Goal: Task Accomplishment & Management: Manage account settings

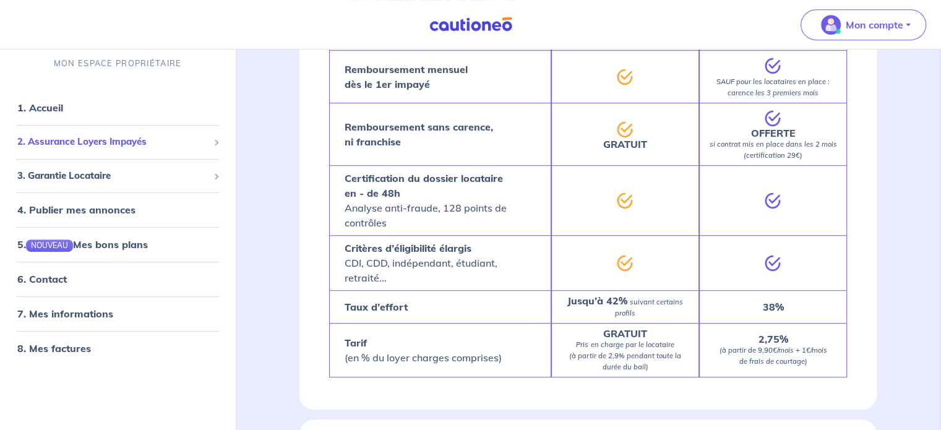
scroll to position [618, 0]
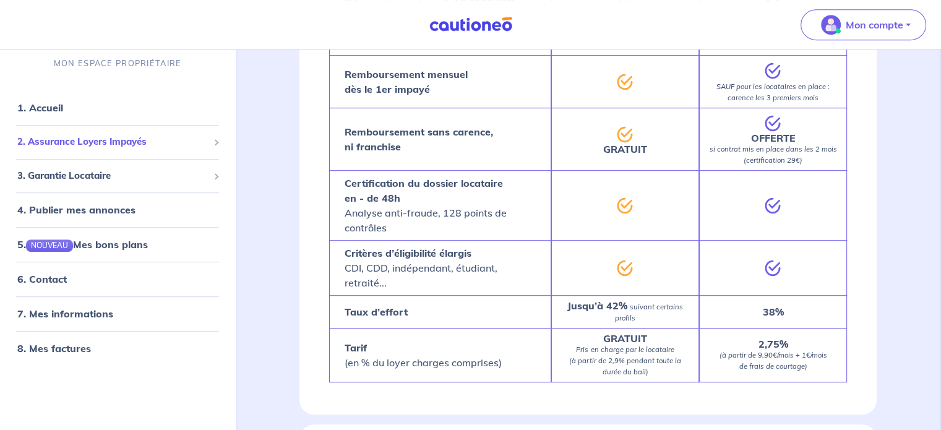
click at [60, 138] on span "2. Assurance Loyers Impayés" at bounding box center [112, 142] width 191 height 14
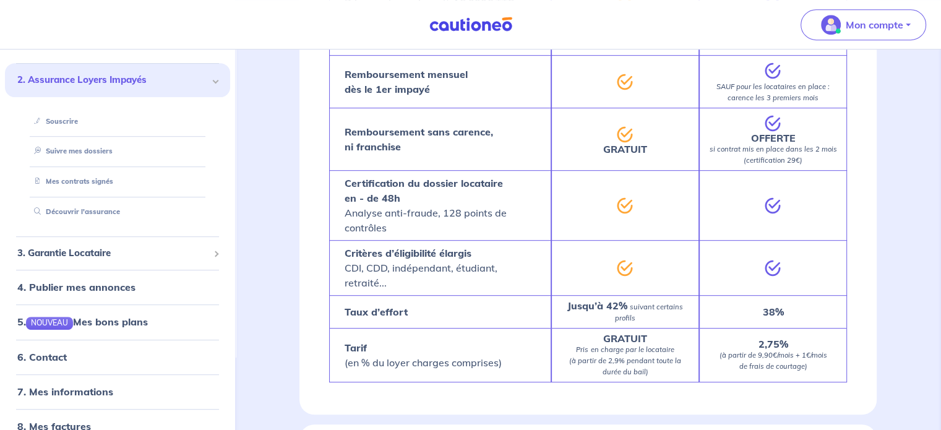
scroll to position [82, 0]
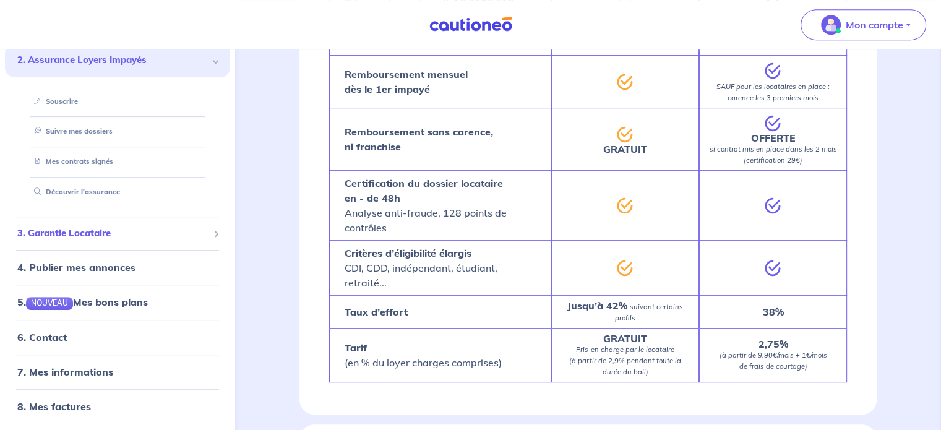
click at [59, 239] on span "3. Garantie Locataire" at bounding box center [112, 233] width 191 height 14
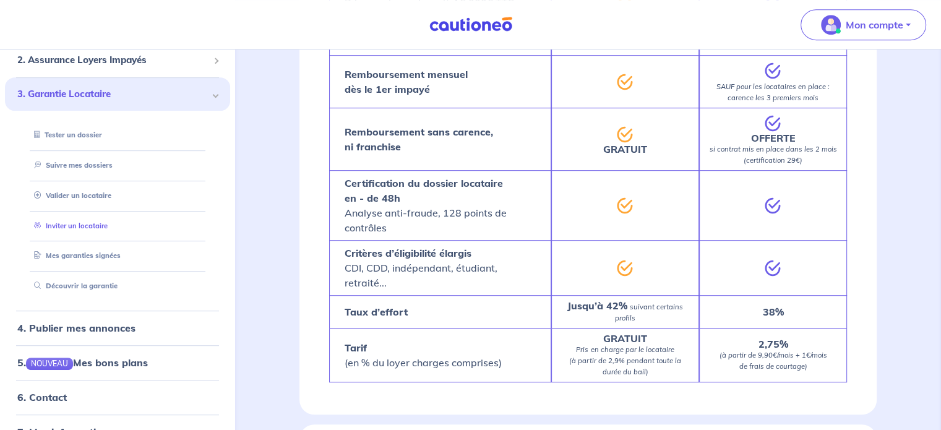
scroll to position [142, 0]
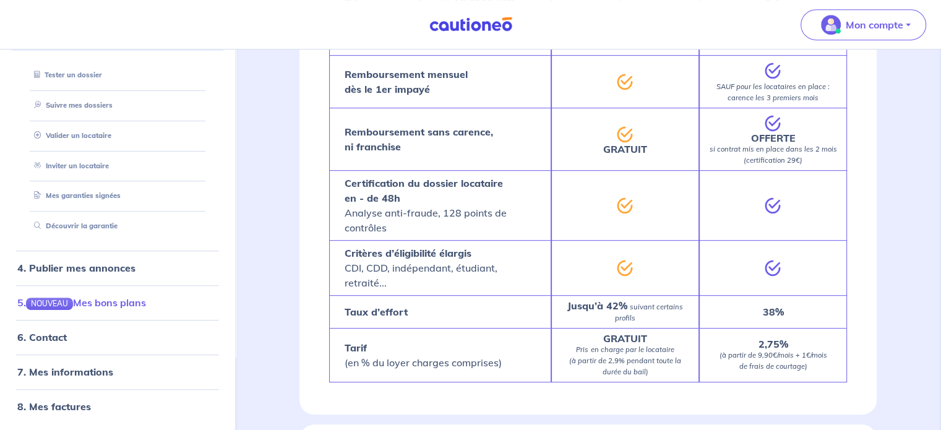
click at [116, 306] on link "5. NOUVEAU Mes bons plans" at bounding box center [81, 302] width 129 height 12
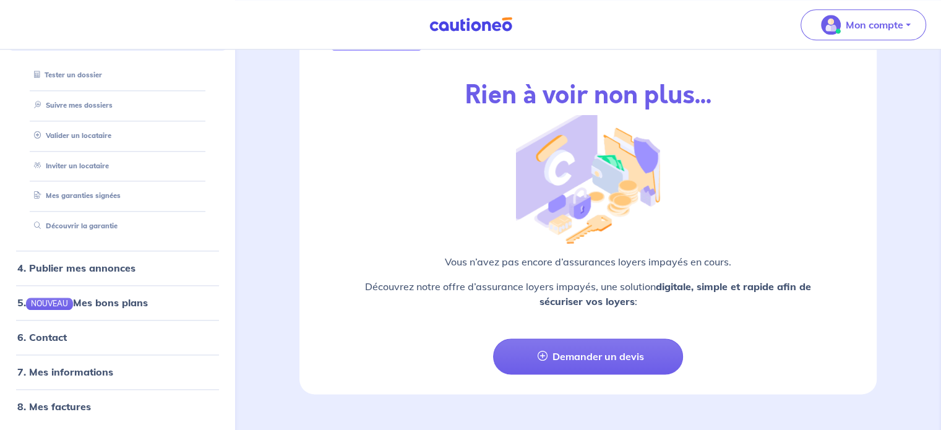
scroll to position [1472, 0]
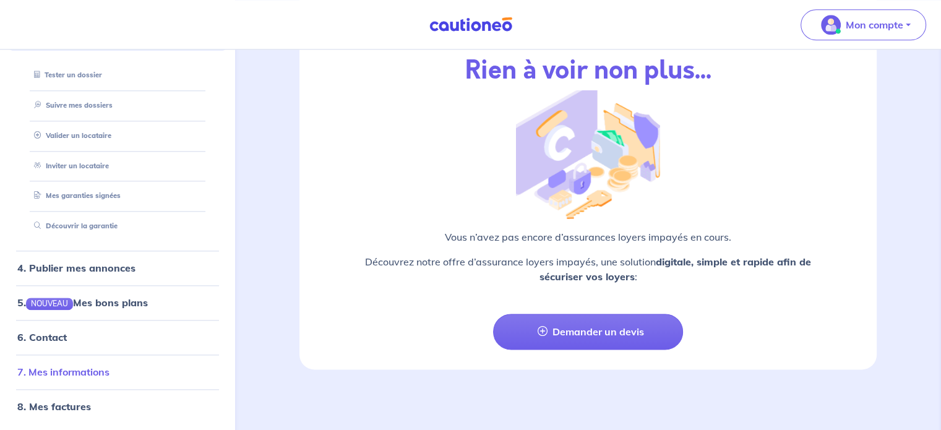
click at [103, 375] on link "7. Mes informations" at bounding box center [63, 372] width 92 height 12
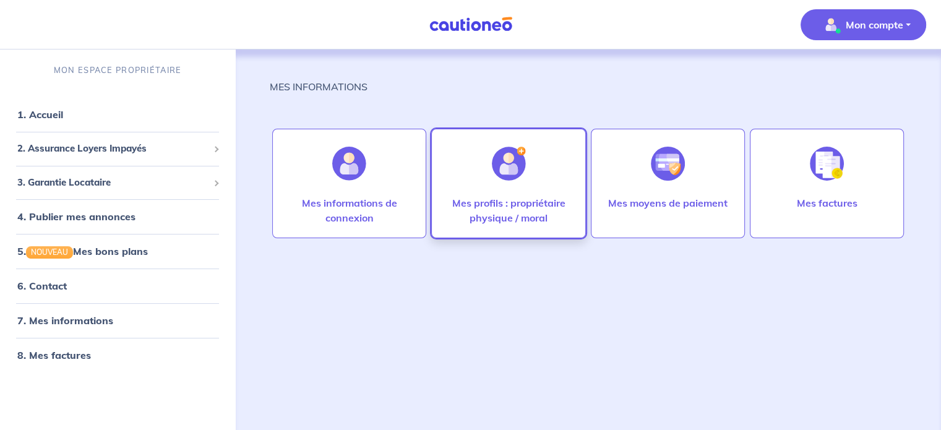
click at [464, 208] on p "Mes profils : propriétaire physique / moral" at bounding box center [508, 210] width 128 height 30
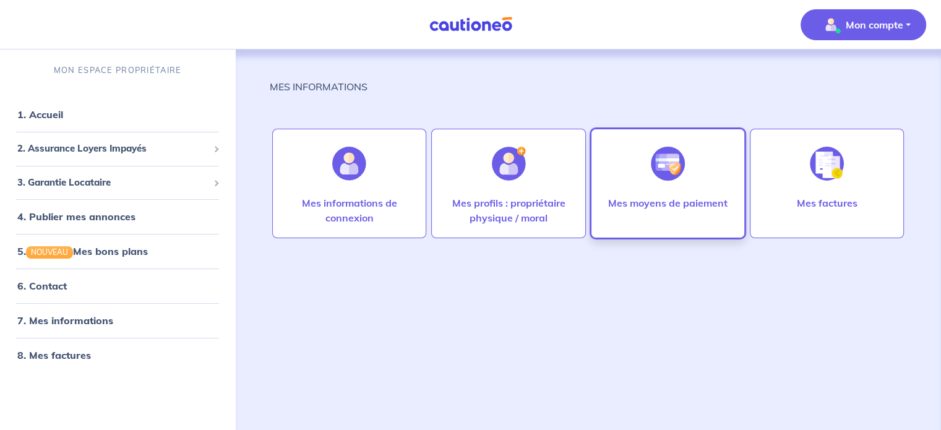
click at [709, 187] on div "Mes moyens de paiement" at bounding box center [668, 183] width 154 height 109
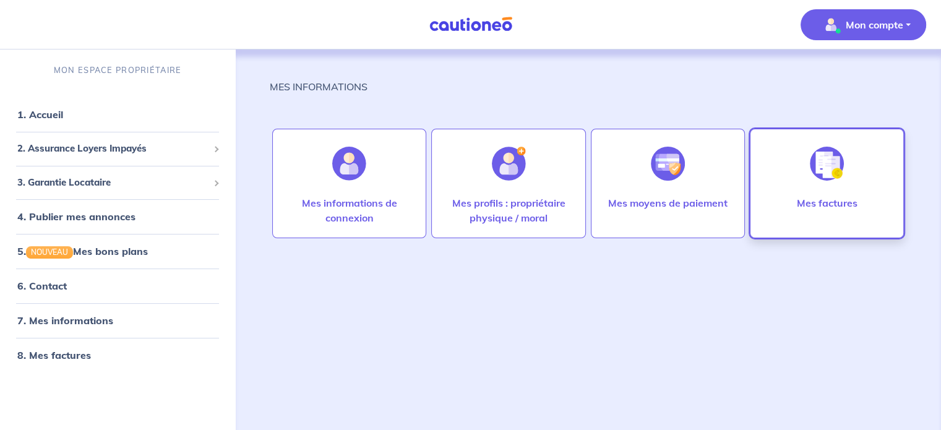
click at [803, 197] on p "Mes factures" at bounding box center [826, 202] width 61 height 15
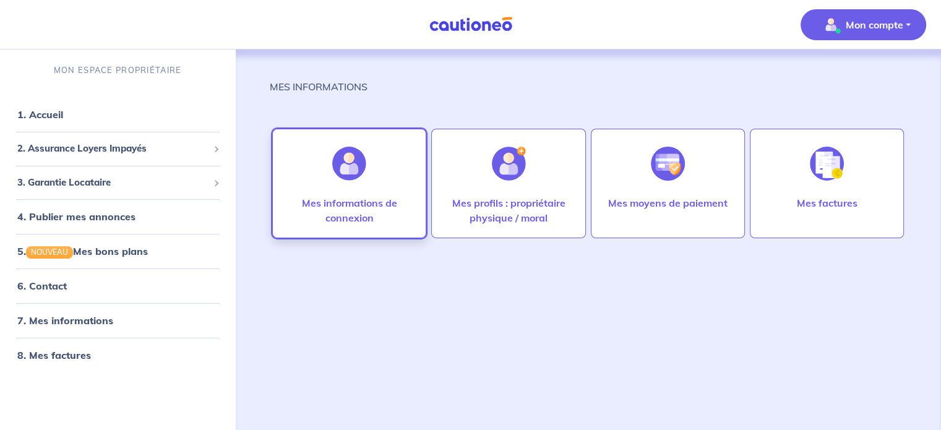
click at [344, 188] on div at bounding box center [349, 164] width 54 height 64
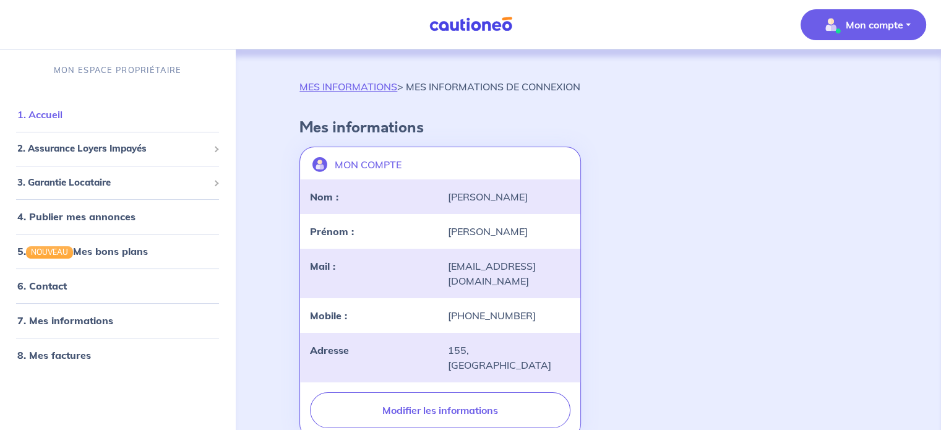
click at [29, 116] on link "1. Accueil" at bounding box center [39, 114] width 45 height 12
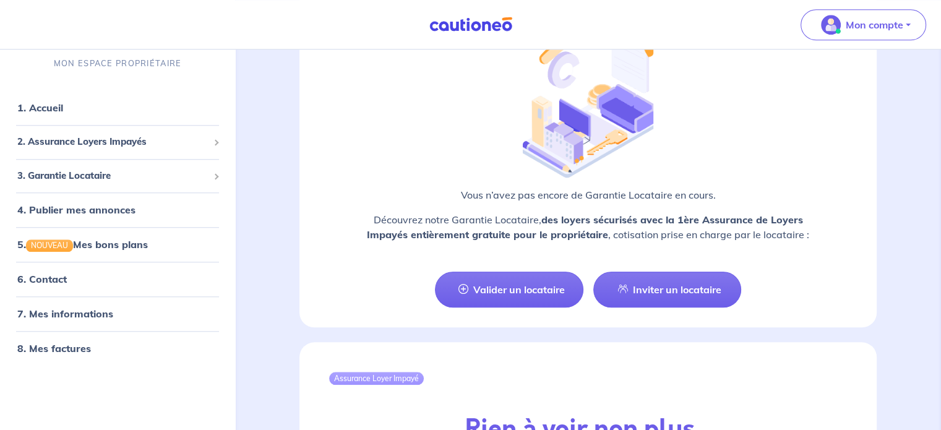
scroll to position [1175, 0]
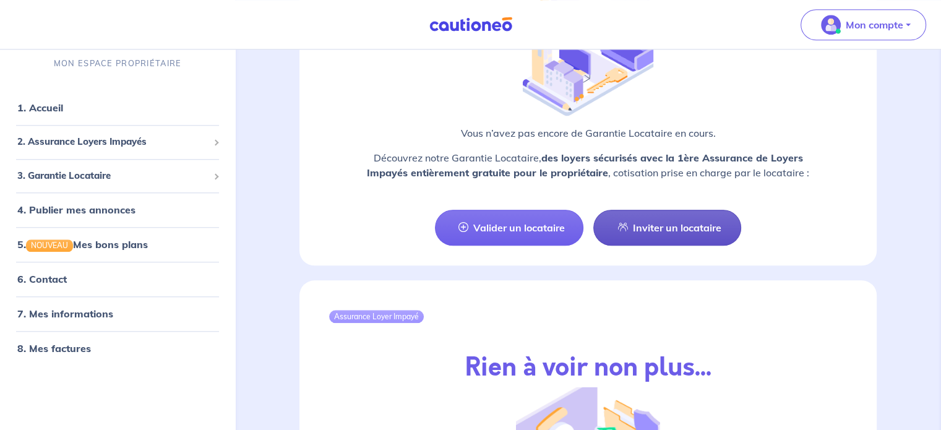
click at [655, 229] on link "Inviter un locataire" at bounding box center [667, 228] width 148 height 36
select select "FR"
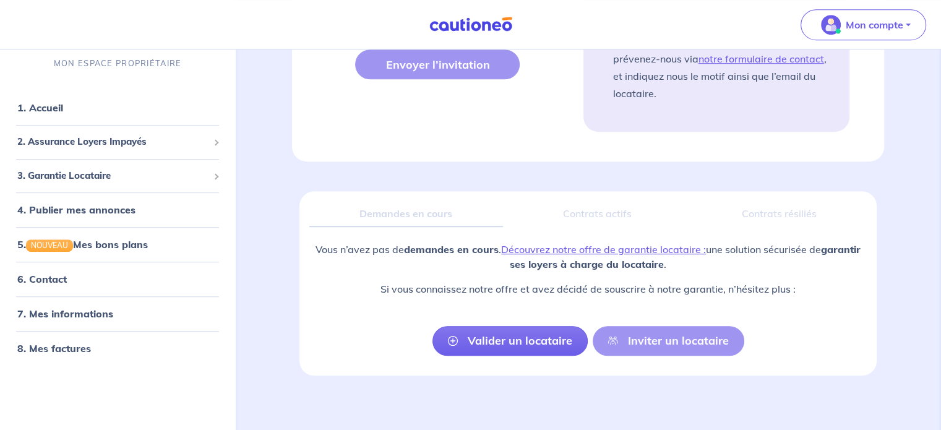
scroll to position [759, 0]
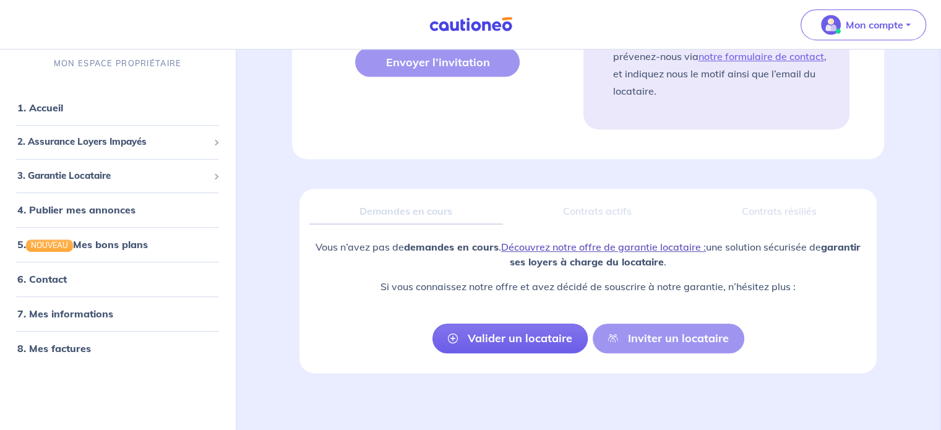
click at [661, 246] on link "Découvrez notre offre de garantie locataire :" at bounding box center [603, 247] width 205 height 12
